Goal: Browse casually

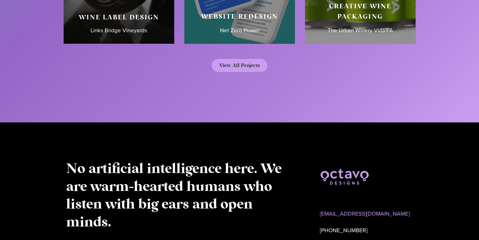
scroll to position [2538, 0]
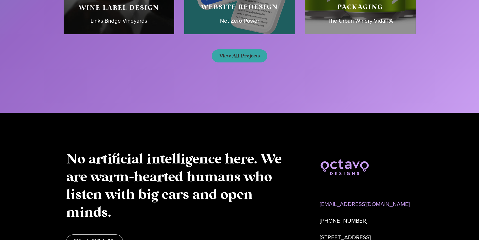
click at [221, 59] on link "View All Projects" at bounding box center [240, 55] width 56 height 13
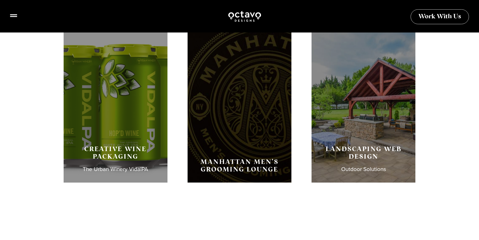
scroll to position [679, 0]
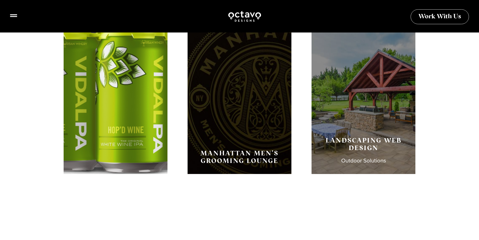
click at [116, 110] on div "Creative Wine Packaging The Urban Winery VidalPA" at bounding box center [116, 98] width 104 height 151
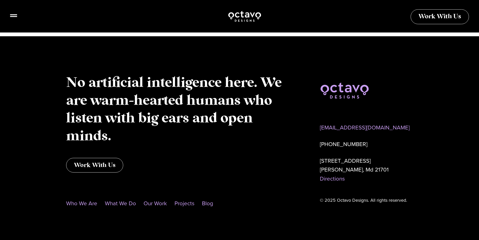
scroll to position [924, 0]
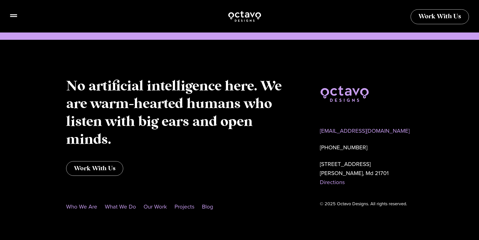
scroll to position [1198, 0]
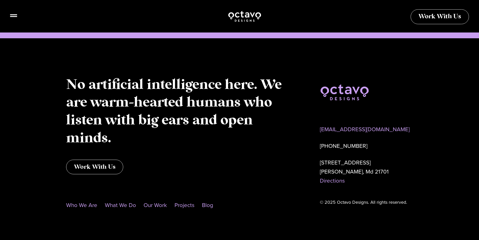
drag, startPoint x: 153, startPoint y: 69, endPoint x: 152, endPoint y: 66, distance: 3.3
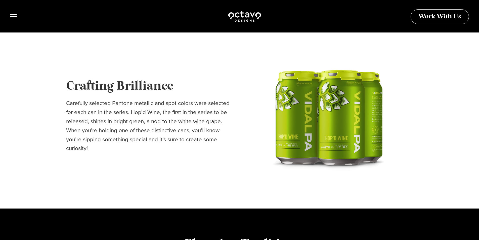
scroll to position [243, 0]
